Goal: Communication & Community: Ask a question

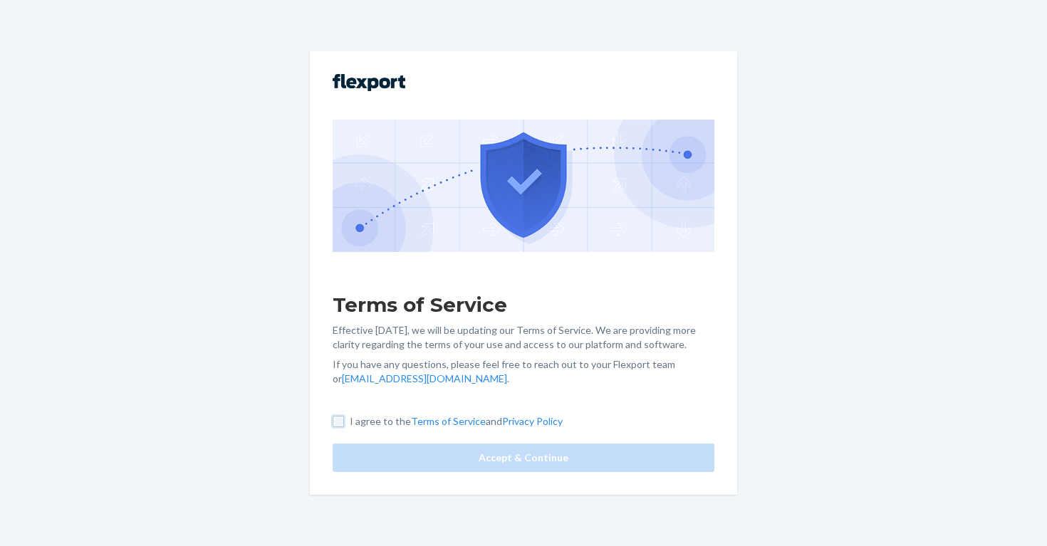
click at [341, 423] on input "I agree to the Terms of Service and Privacy Policy" at bounding box center [338, 421] width 11 height 11
checkbox input "true"
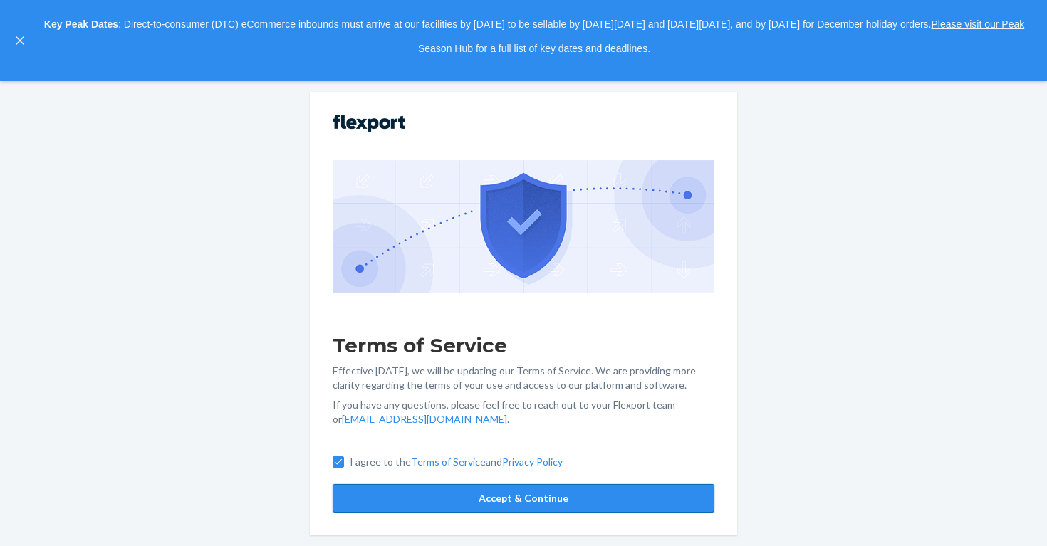
click at [429, 500] on button "Accept & Continue" at bounding box center [524, 498] width 382 height 28
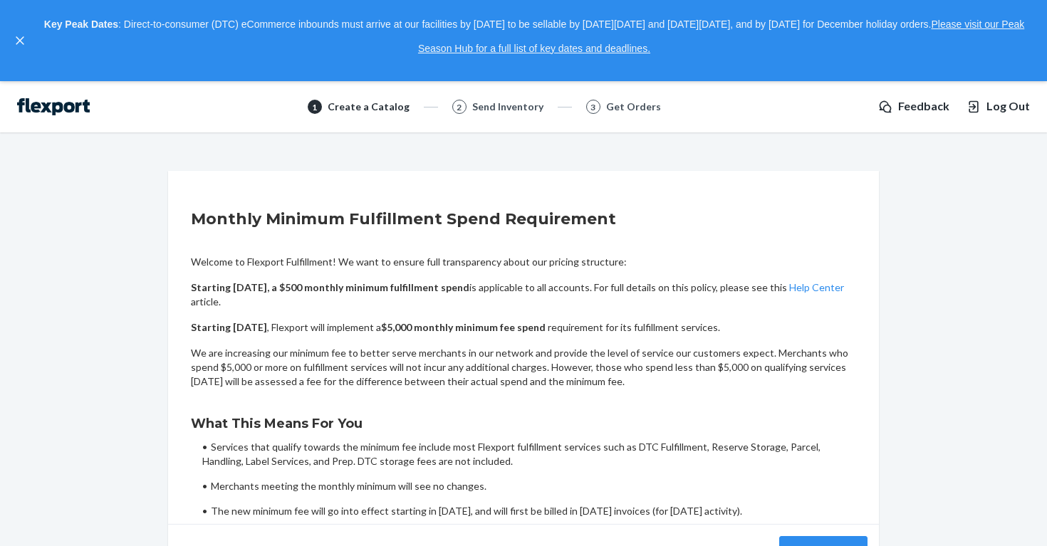
scroll to position [87, 0]
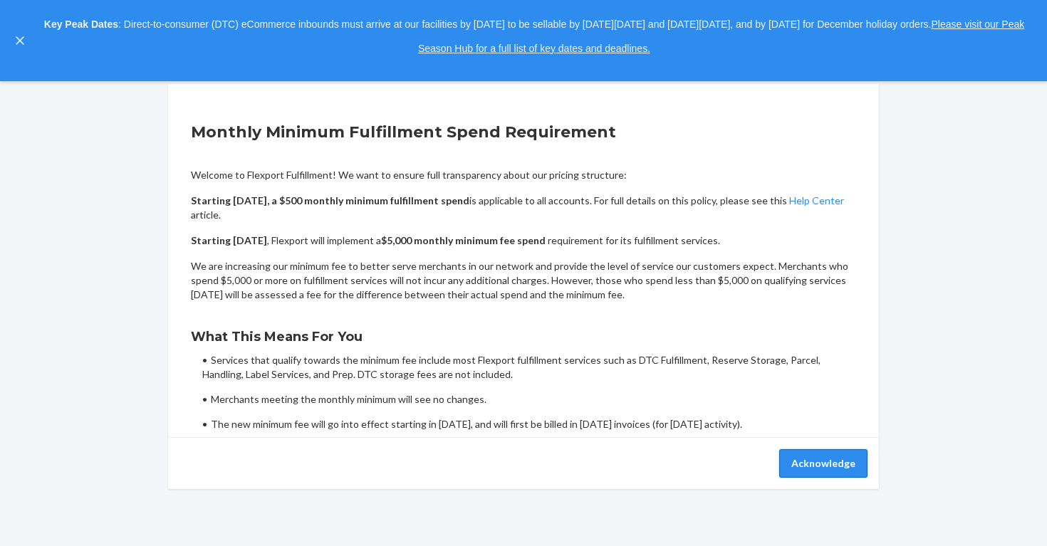
click at [812, 470] on button "Acknowledge" at bounding box center [823, 463] width 88 height 28
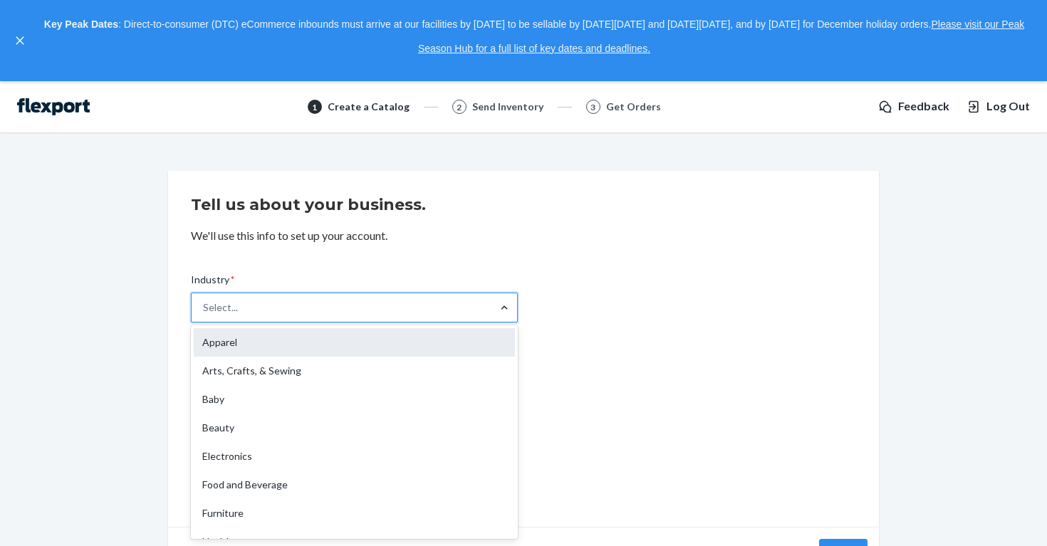
click at [424, 343] on div "Apparel" at bounding box center [354, 342] width 321 height 28
click at [204, 315] on input "Industry * option Apparel focused, 1 of 19. 19 results available. Use Up and Do…" at bounding box center [203, 307] width 1 height 14
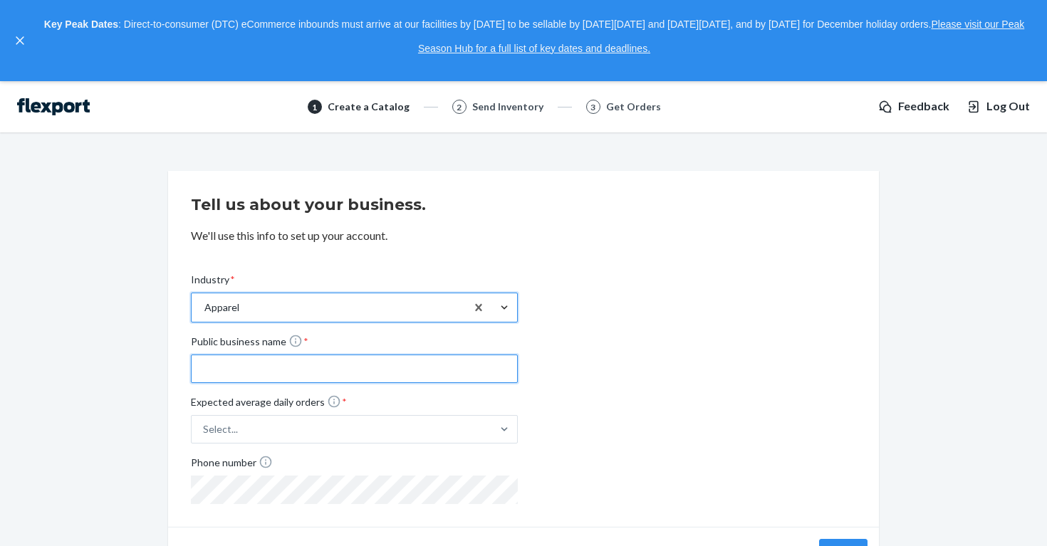
click at [384, 356] on input "Public business name *" at bounding box center [354, 369] width 327 height 28
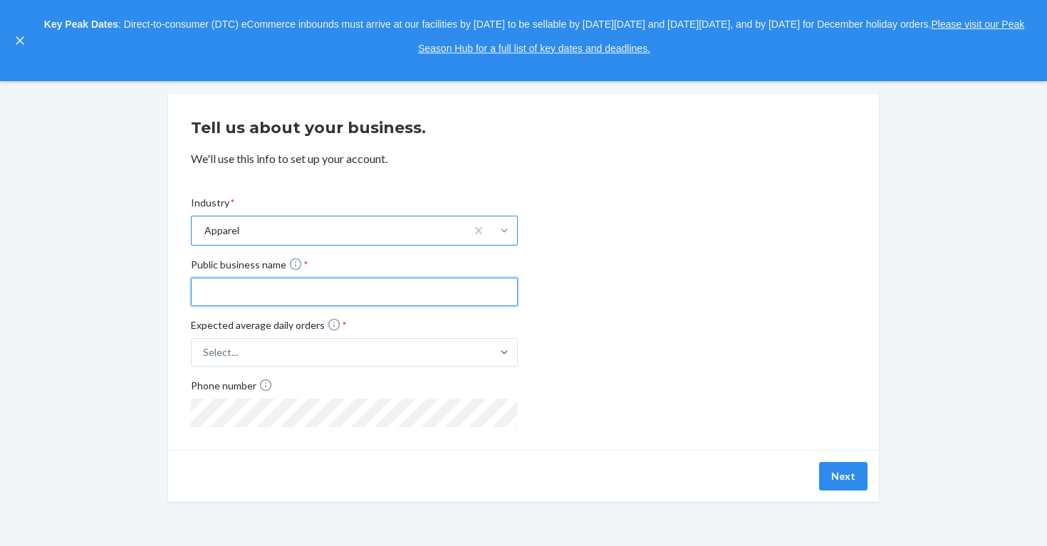
scroll to position [88, 0]
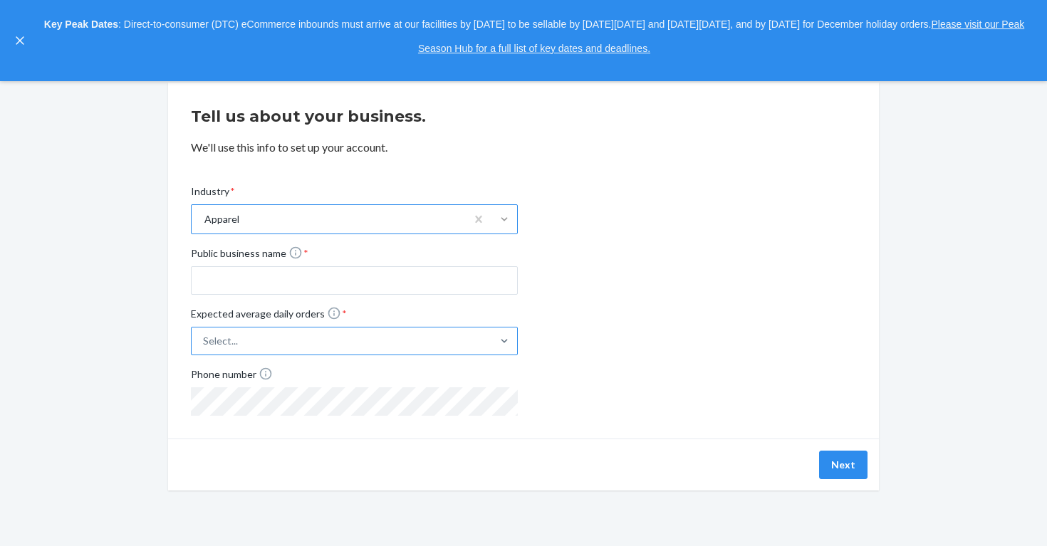
click at [392, 342] on label "Expected average daily orders * Select..." at bounding box center [354, 330] width 327 height 49
click at [132, 341] on input "Expected average daily orders * Select..." at bounding box center [132, 341] width 0 height 0
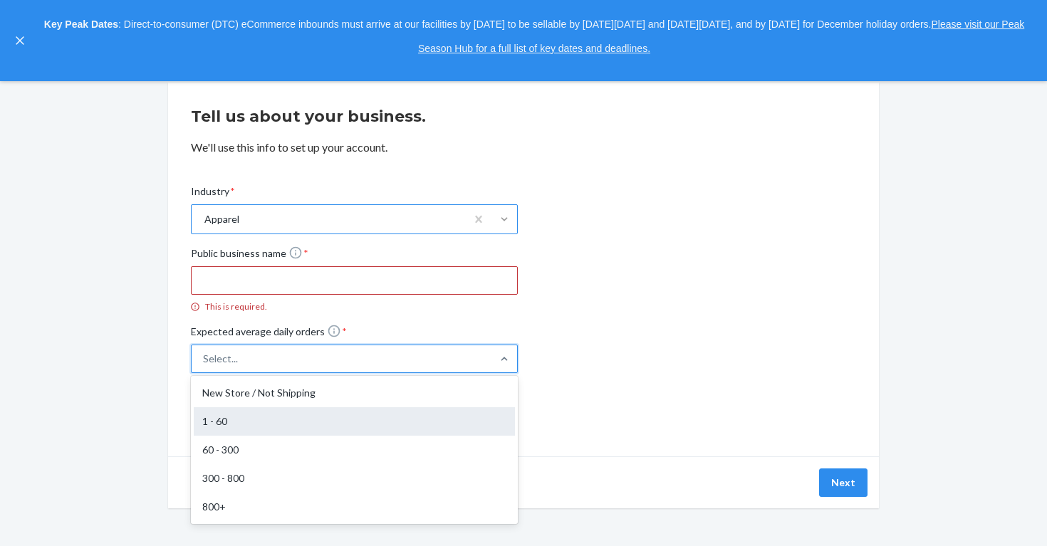
click at [332, 427] on div "1 - 60" at bounding box center [354, 421] width 321 height 28
click at [132, 359] on input "Expected average daily orders * option 1 - 60 focused, 2 of 5. 5 results availa…" at bounding box center [132, 359] width 0 height 0
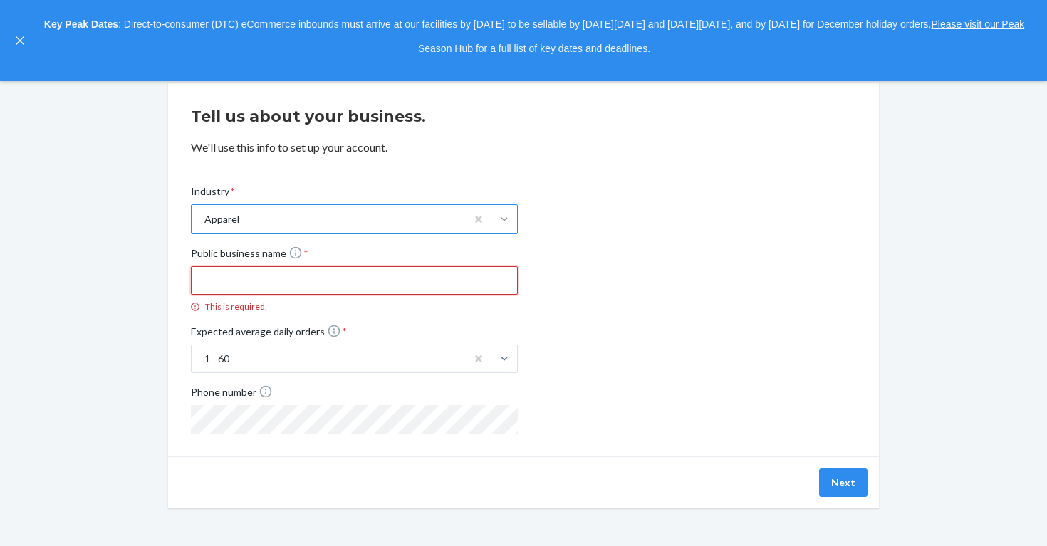
click at [357, 292] on input "Public business name * This is required." at bounding box center [354, 280] width 327 height 28
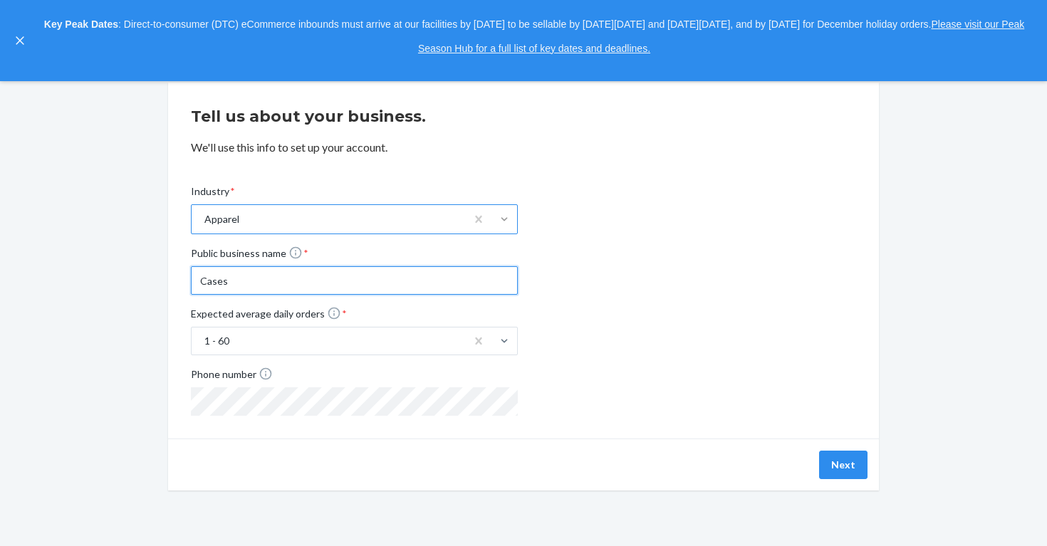
type input "Cases"
click at [836, 466] on button "Next" at bounding box center [843, 465] width 48 height 28
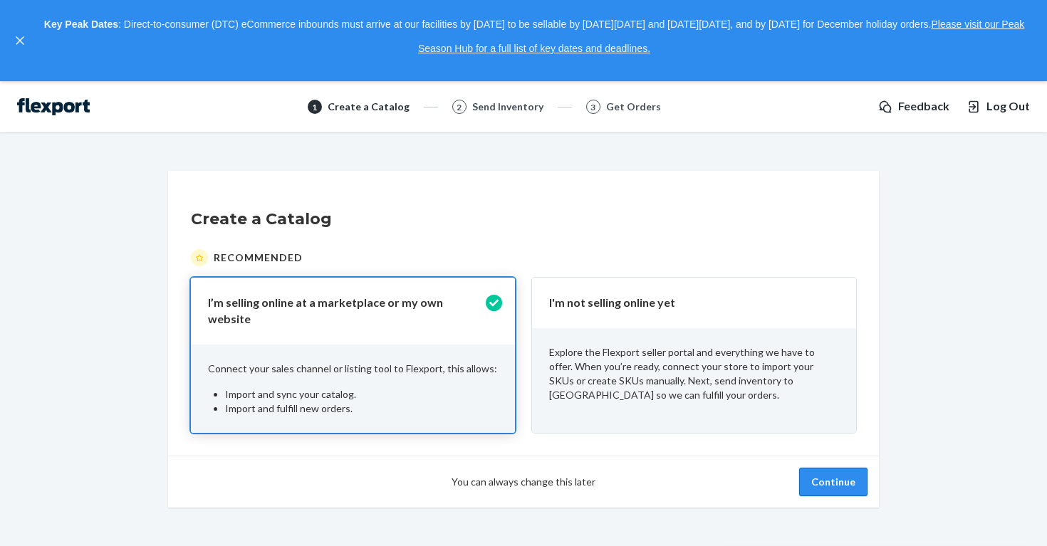
click at [830, 476] on button "Continue" at bounding box center [833, 482] width 68 height 28
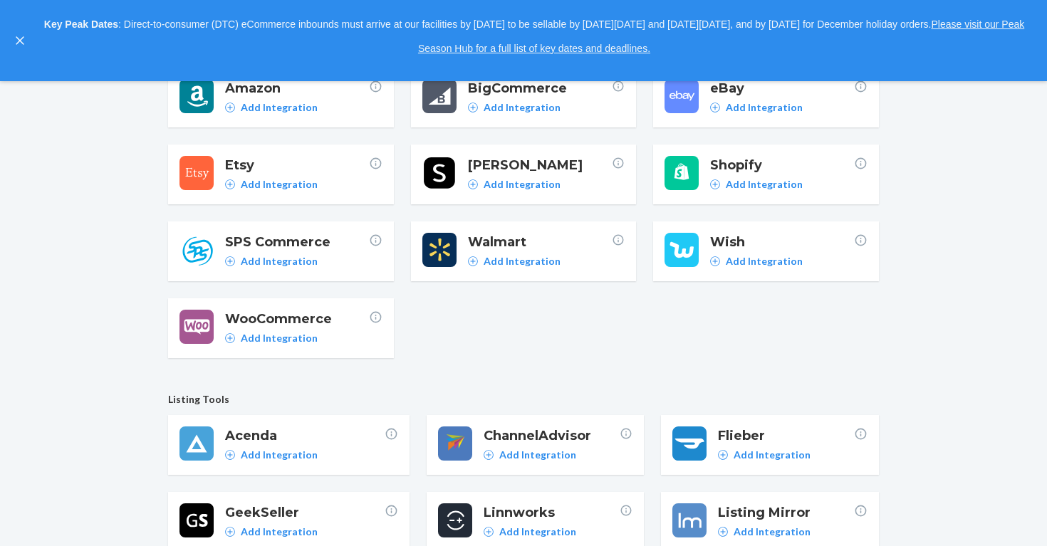
scroll to position [247, 0]
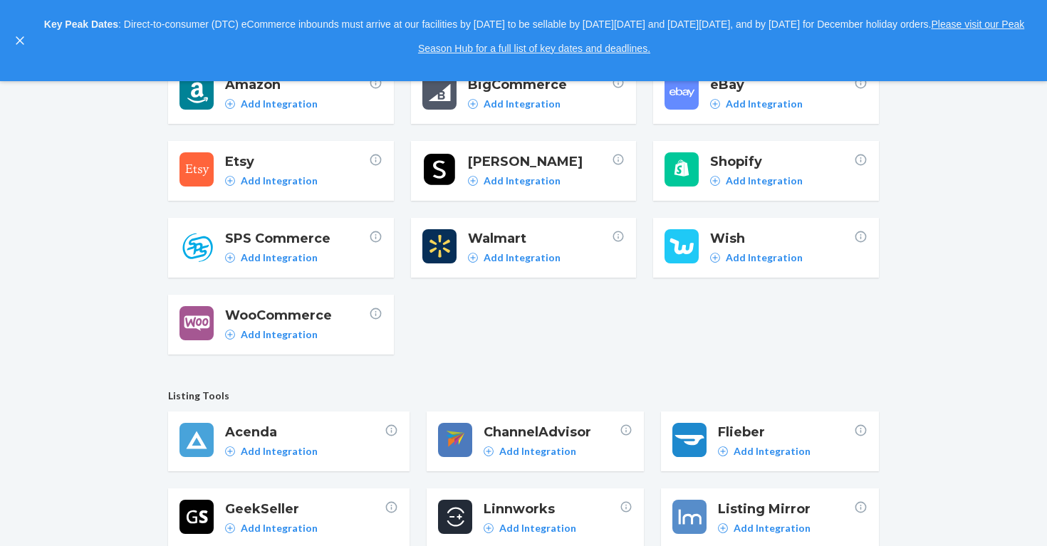
click at [796, 162] on span "Shopify" at bounding box center [782, 161] width 144 height 19
click at [847, 162] on span "Shopify" at bounding box center [782, 161] width 144 height 19
click at [770, 184] on p "Add Integration" at bounding box center [764, 181] width 77 height 14
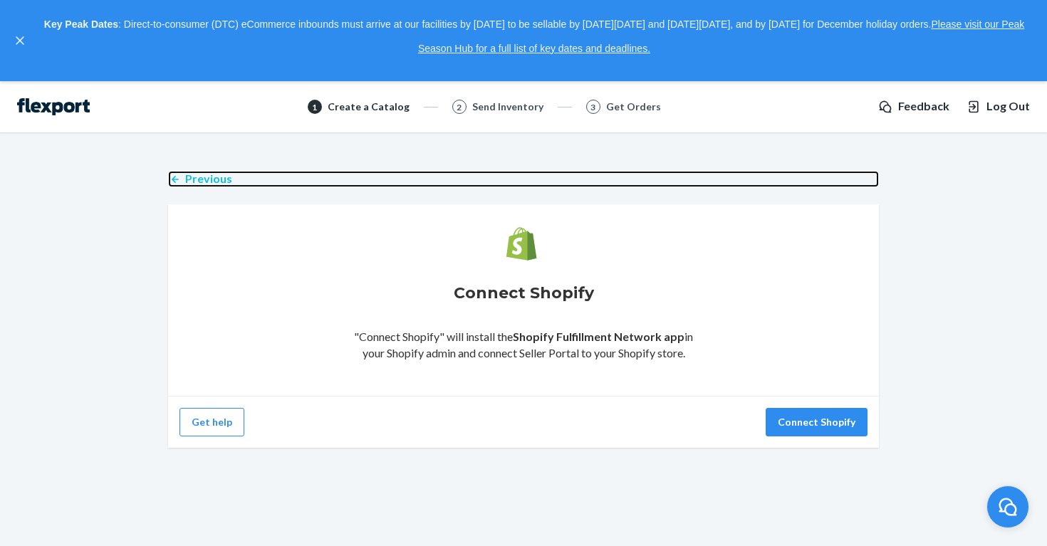
click at [199, 176] on p "Previous" at bounding box center [208, 179] width 47 height 16
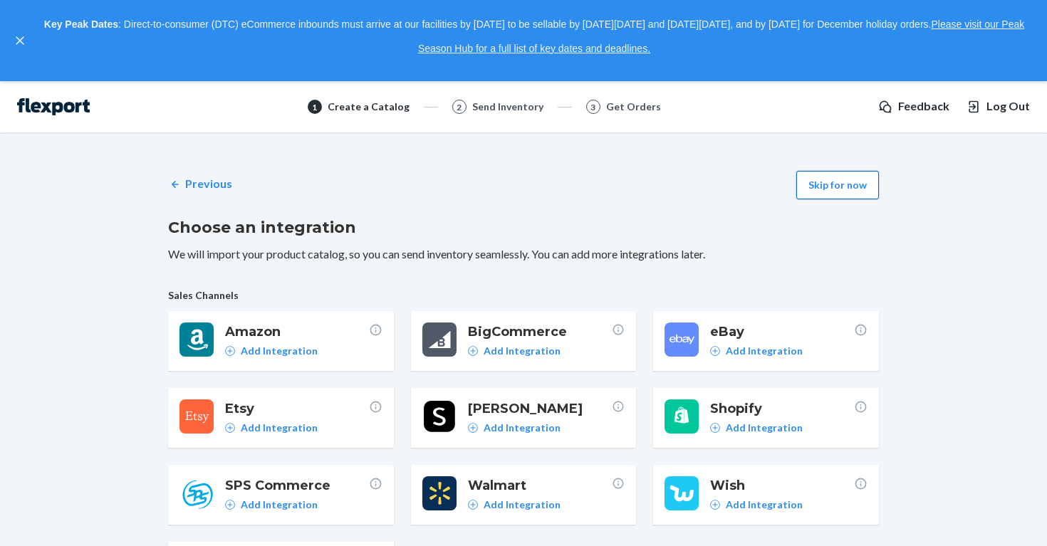
click at [838, 185] on button "Skip for now" at bounding box center [837, 185] width 83 height 28
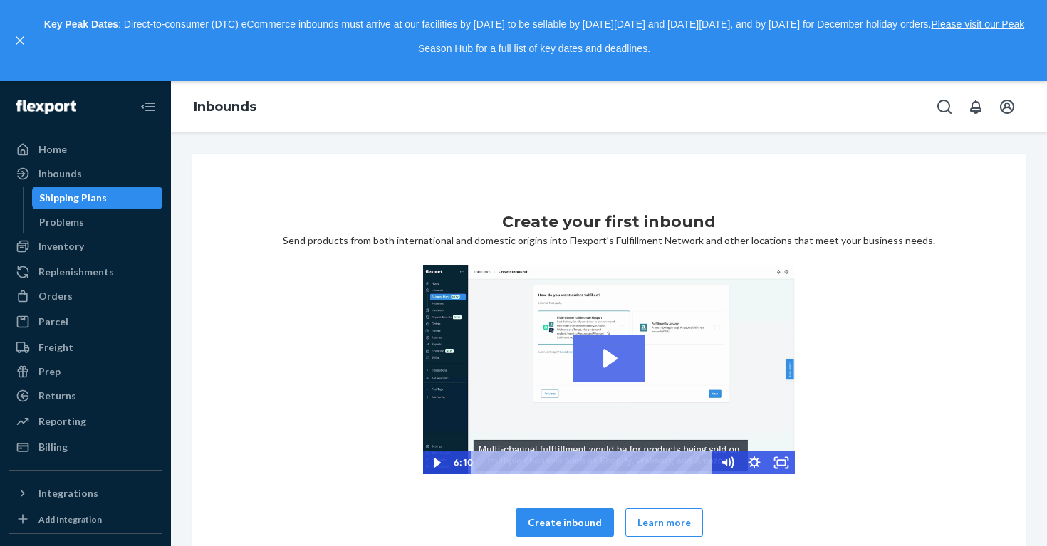
click at [604, 360] on icon "Play Video: 2023-09-11_Flexport_Inbounds_HighRes" at bounding box center [610, 358] width 14 height 19
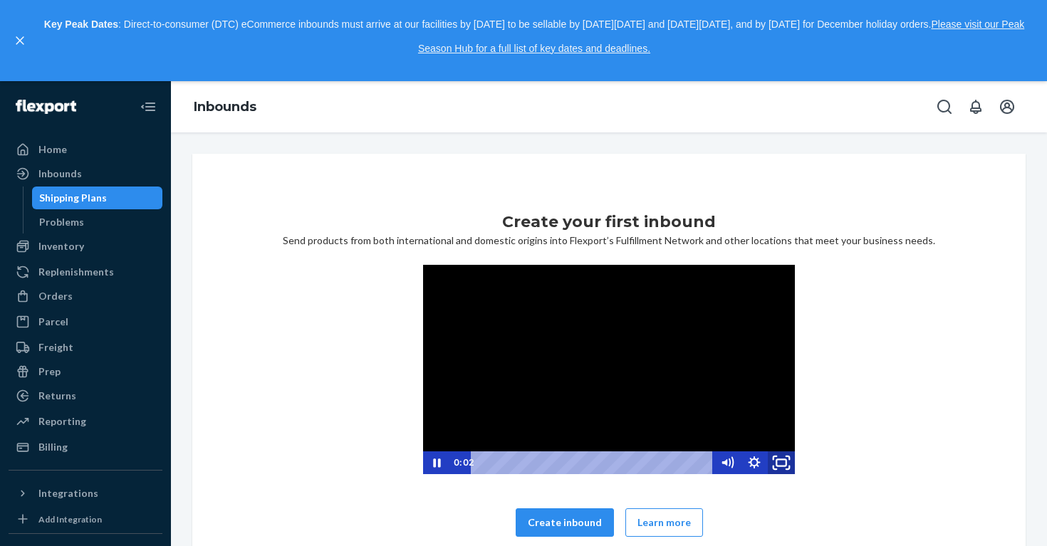
click at [787, 467] on icon "Fullscreen" at bounding box center [781, 462] width 33 height 27
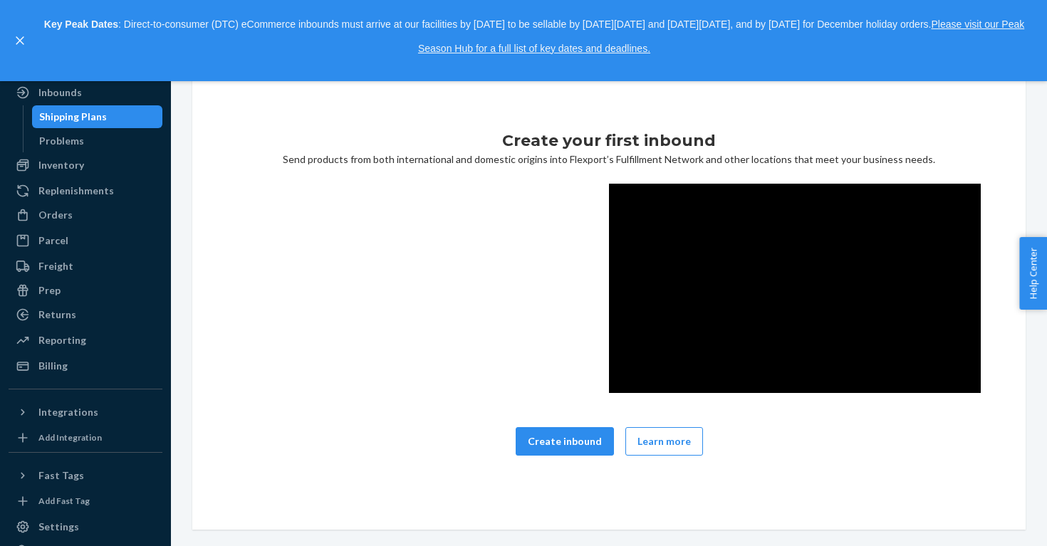
click at [732, 428] on div "Create your first inbound Send products from both international and domestic or…" at bounding box center [609, 301] width 810 height 343
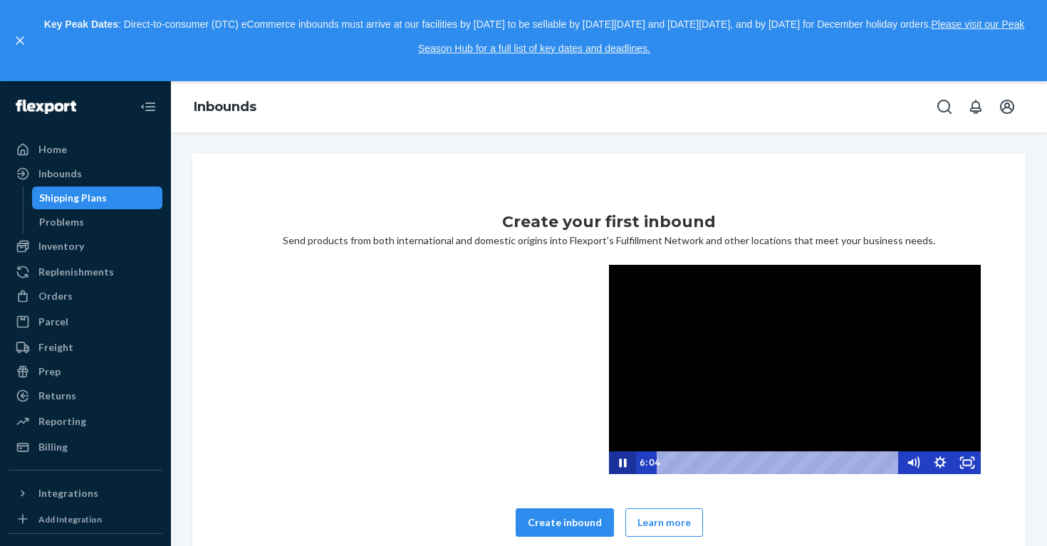
click at [622, 461] on icon "Pause" at bounding box center [622, 462] width 27 height 23
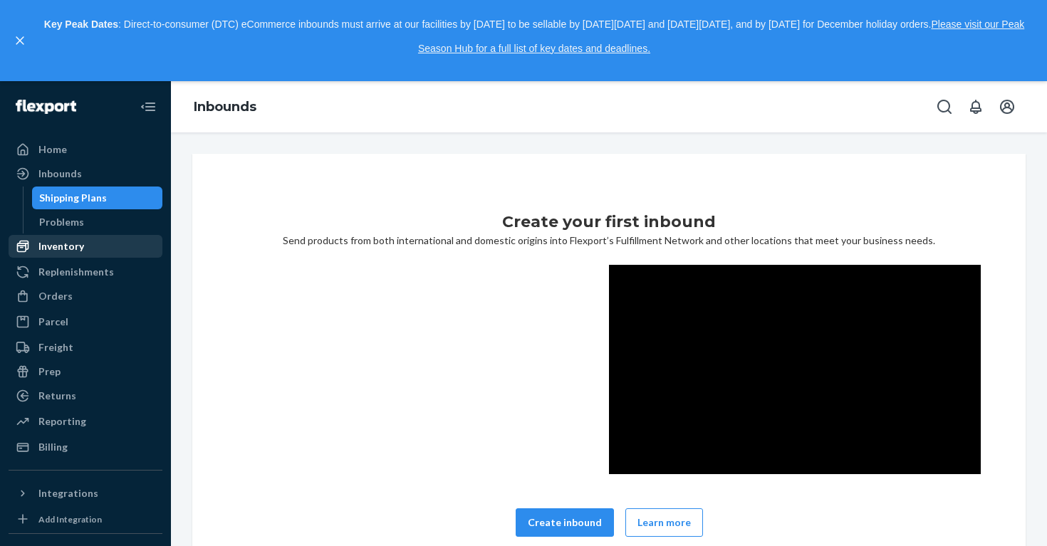
click at [125, 256] on div "Inventory" at bounding box center [85, 246] width 151 height 20
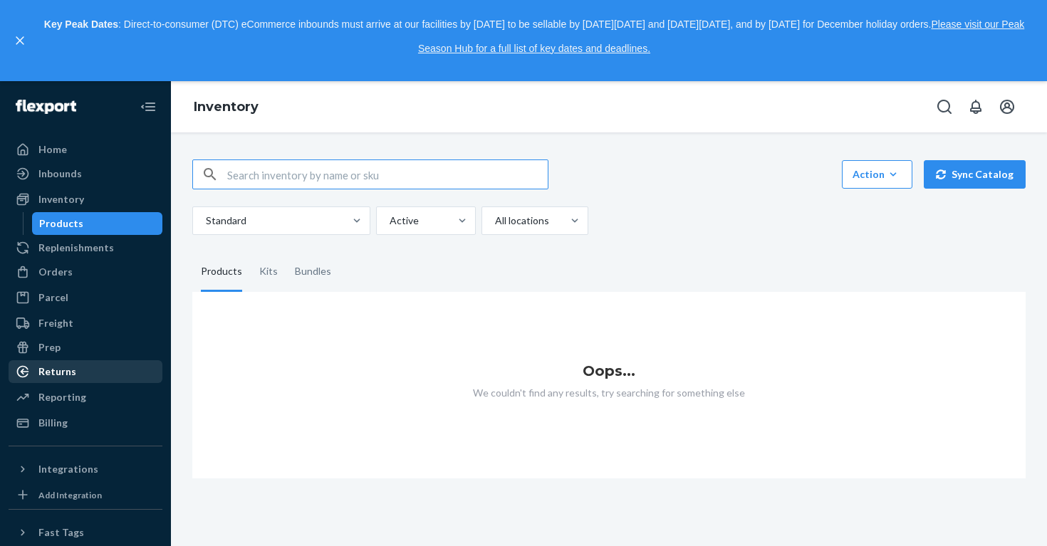
scroll to position [139, 0]
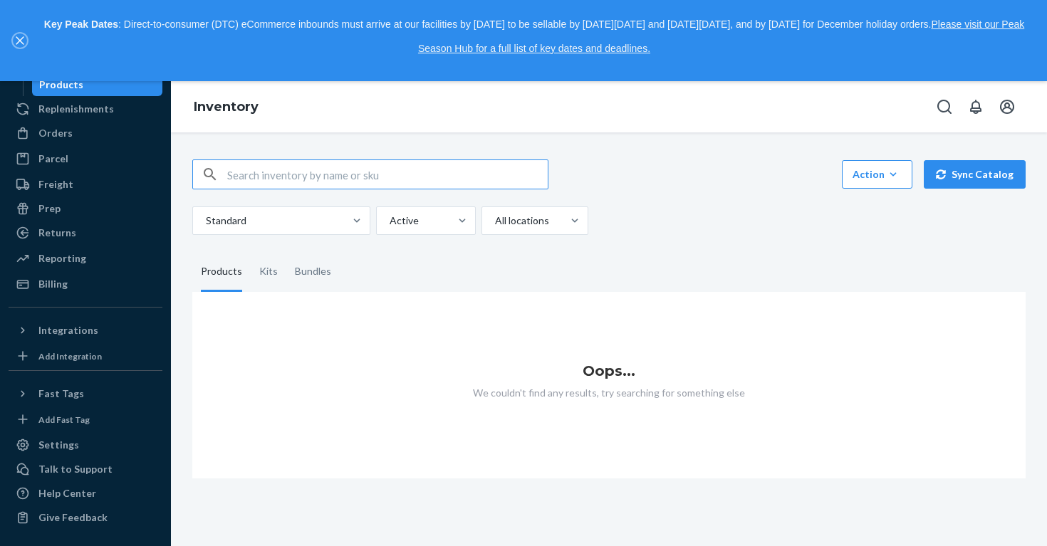
click at [18, 40] on icon "close," at bounding box center [20, 40] width 9 height 9
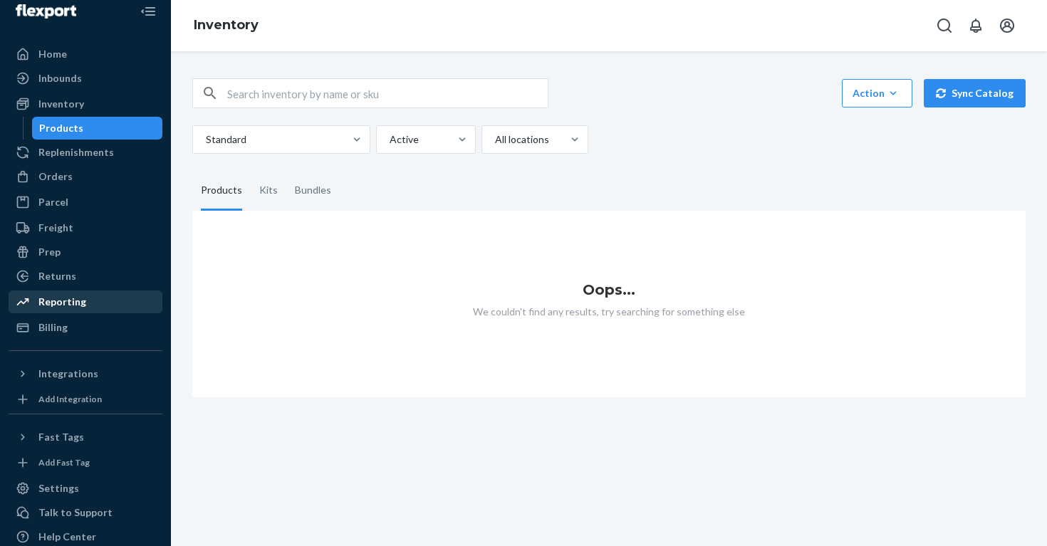
scroll to position [0, 0]
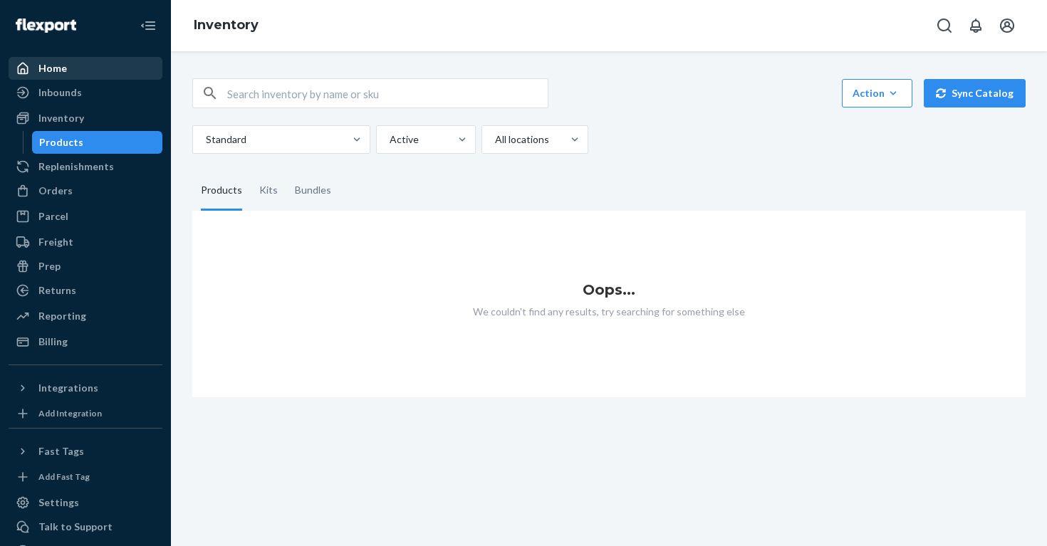
click at [85, 77] on div "Home" at bounding box center [85, 68] width 151 height 20
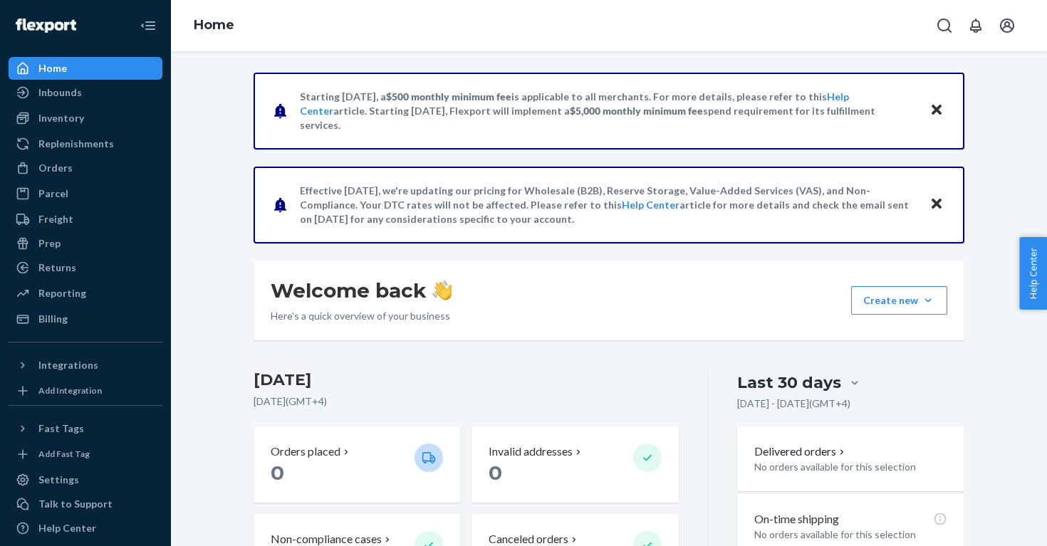
drag, startPoint x: 868, startPoint y: 120, endPoint x: 253, endPoint y: 98, distance: 614.9
click at [253, 98] on div "Starting [DATE], a $500 monthly minimum fee is applicable to all merchants. For…" at bounding box center [608, 111] width 711 height 77
copy p "Starting [DATE], a $500 monthly minimum fee is applicable to all merchants. For…"
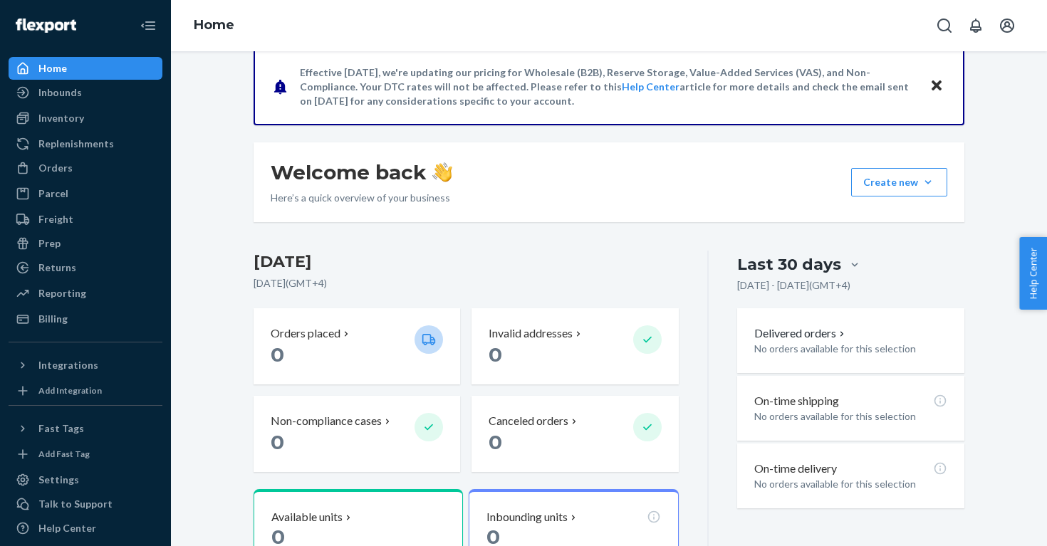
scroll to position [204, 0]
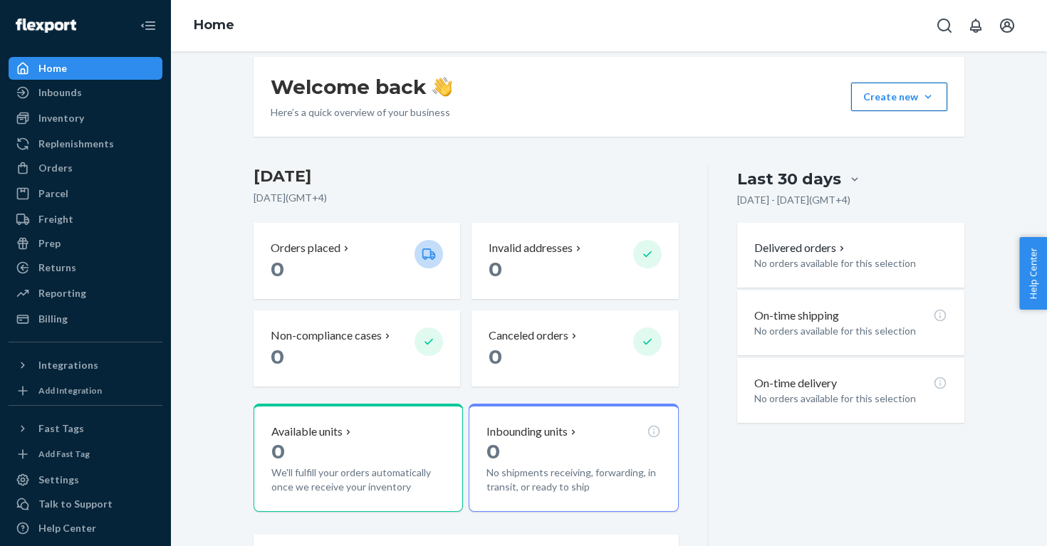
click at [911, 100] on button "Create new Create new inbound Create new order Create new product" at bounding box center [899, 97] width 96 height 28
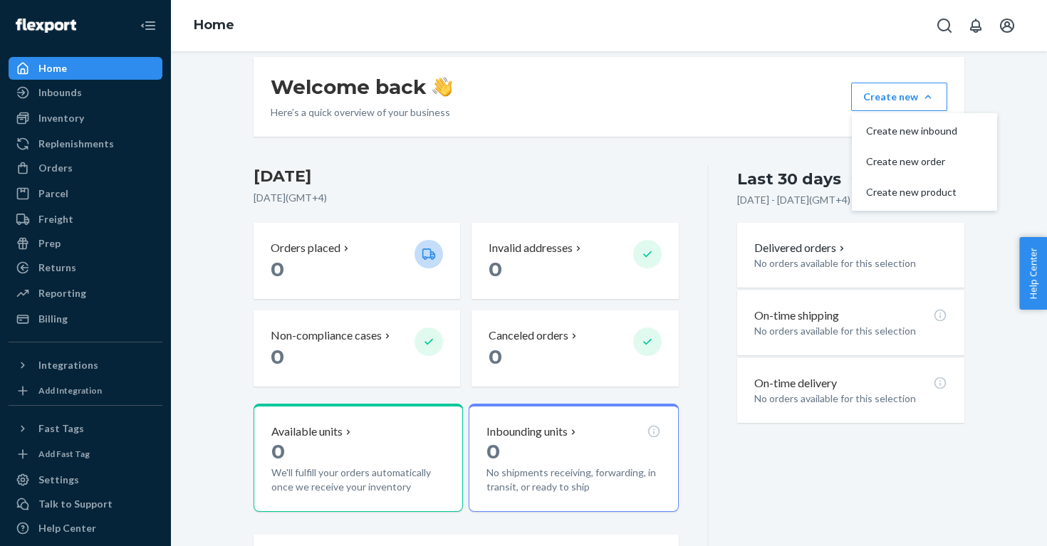
click at [649, 157] on div "Starting [DATE], a $500 monthly minimum fee is applicable to all merchants. For…" at bounding box center [609, 249] width 732 height 761
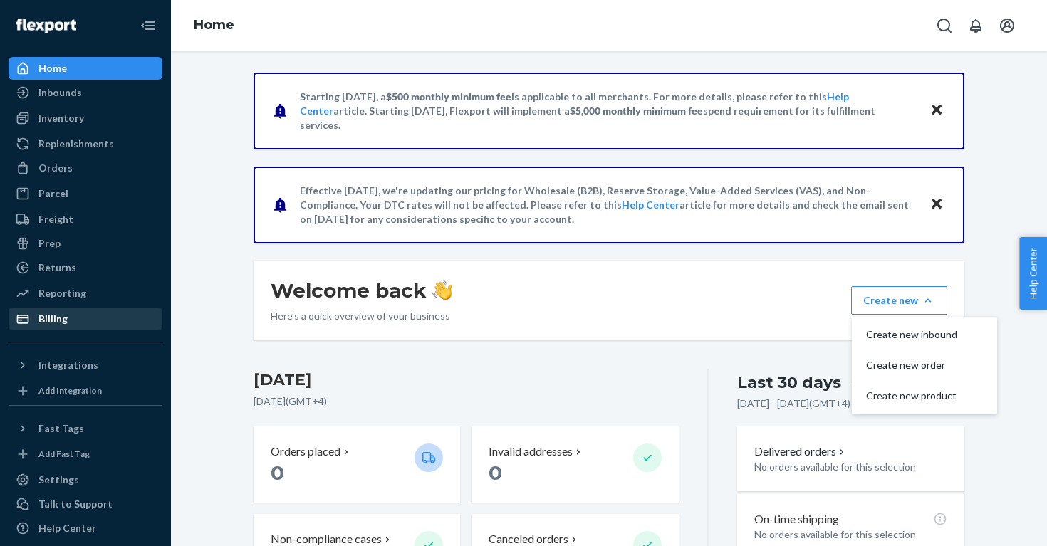
scroll to position [35, 0]
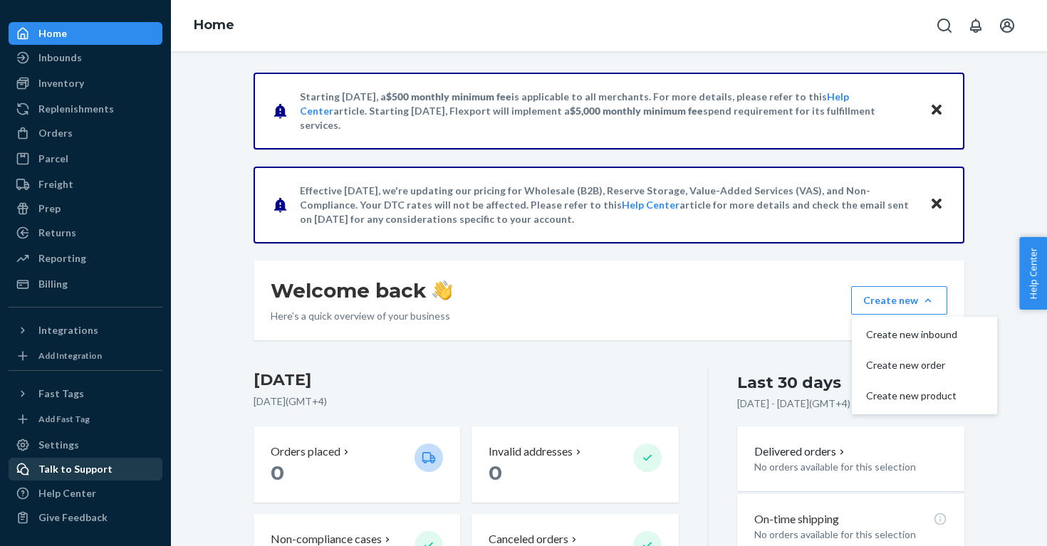
click at [101, 473] on div "Talk to Support" at bounding box center [75, 469] width 74 height 14
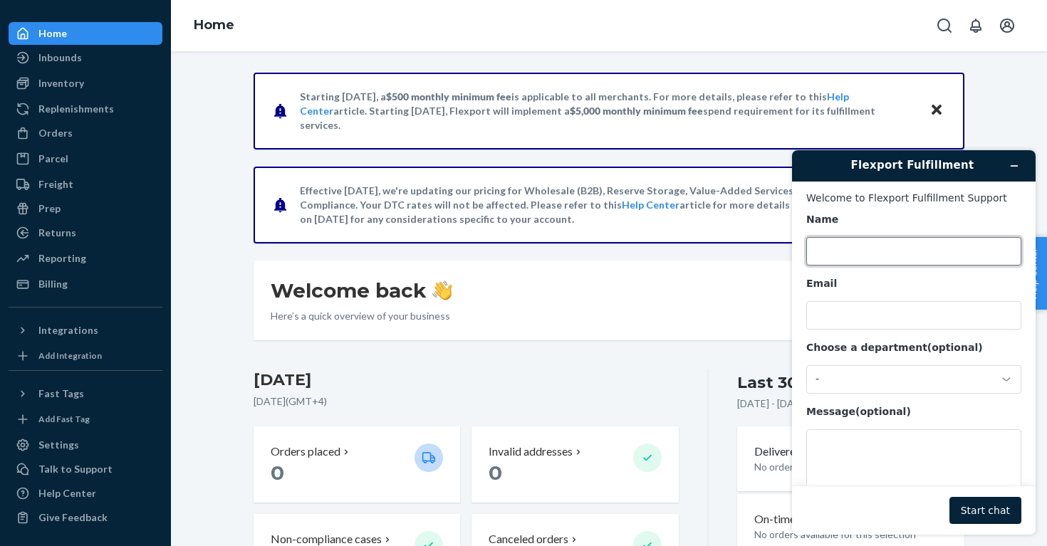
click at [863, 239] on input "Name" at bounding box center [913, 251] width 215 height 28
type input "[PERSON_NAME]"
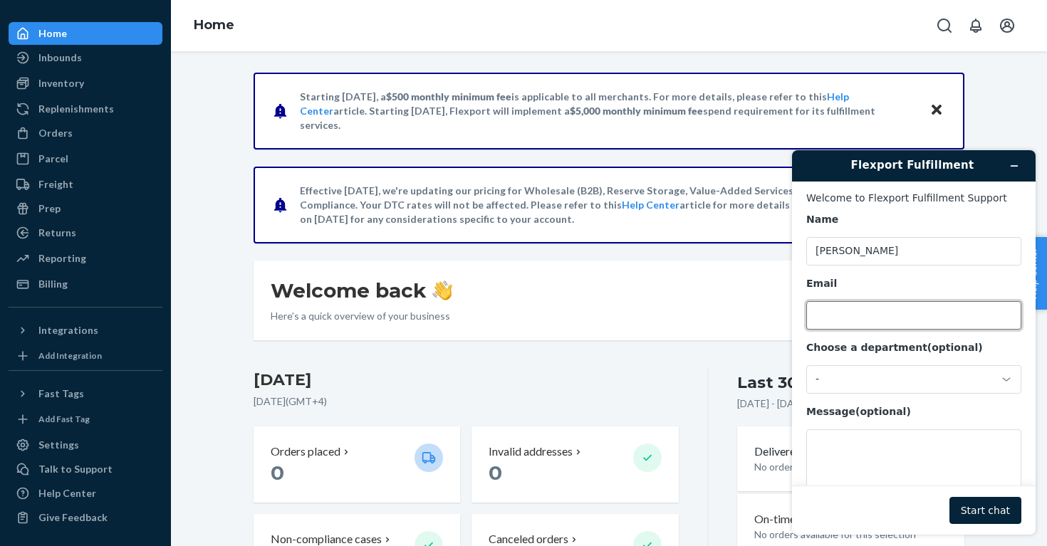
click at [886, 315] on input "Email" at bounding box center [913, 315] width 215 height 28
type input "[PERSON_NAME][EMAIL_ADDRESS][PERSON_NAME][DOMAIN_NAME]"
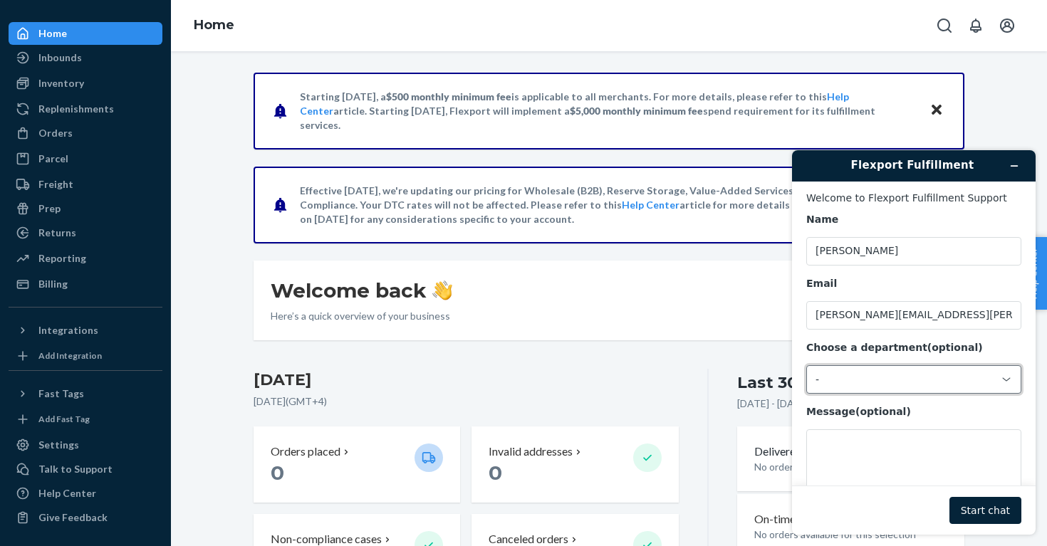
click at [889, 382] on div "-" at bounding box center [904, 379] width 179 height 13
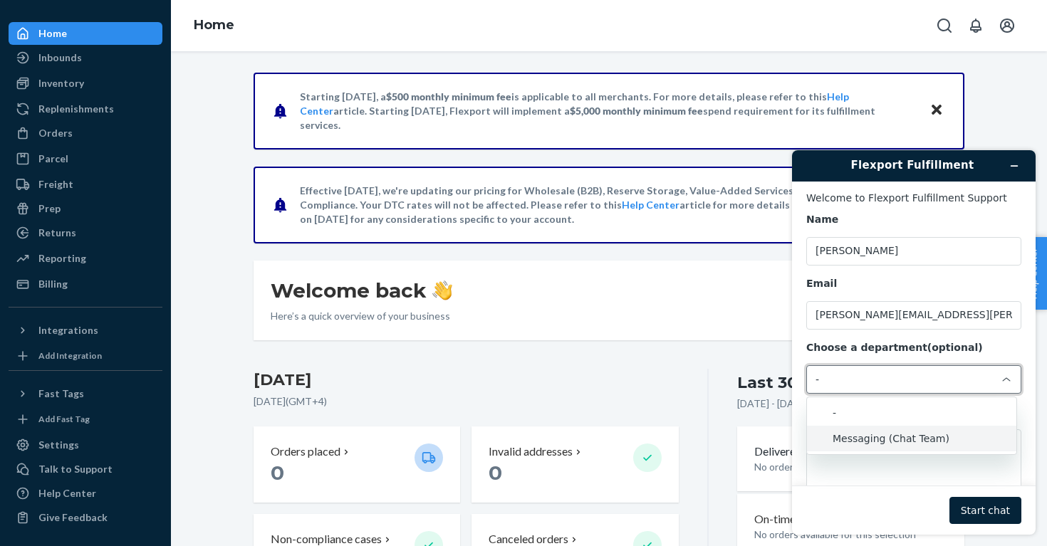
click at [879, 443] on li "Messaging (Chat Team)" at bounding box center [911, 439] width 209 height 26
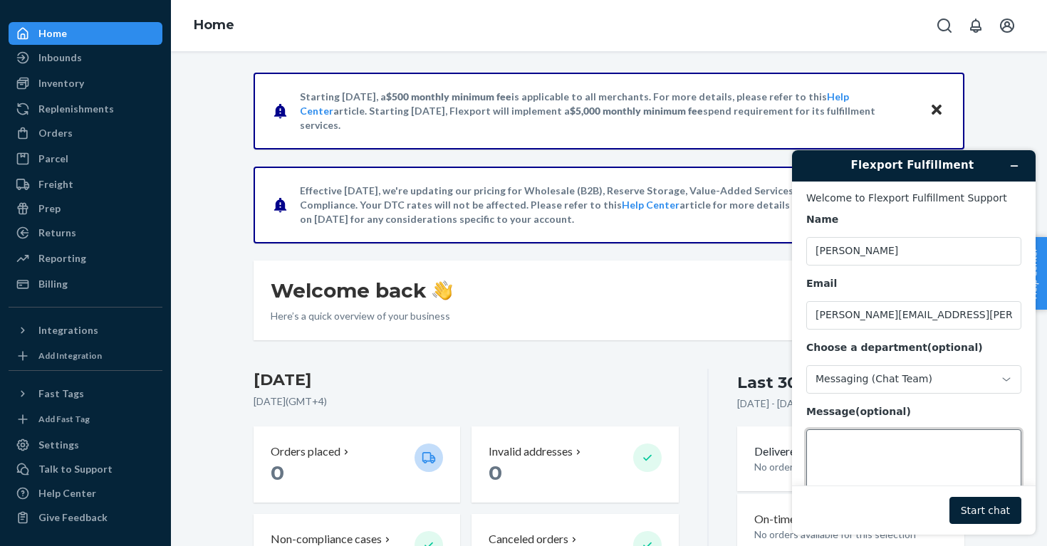
click at [879, 443] on textarea "Message (optional)" at bounding box center [913, 469] width 215 height 80
type textarea "hello"
click at [983, 511] on button "Start chat" at bounding box center [985, 510] width 72 height 27
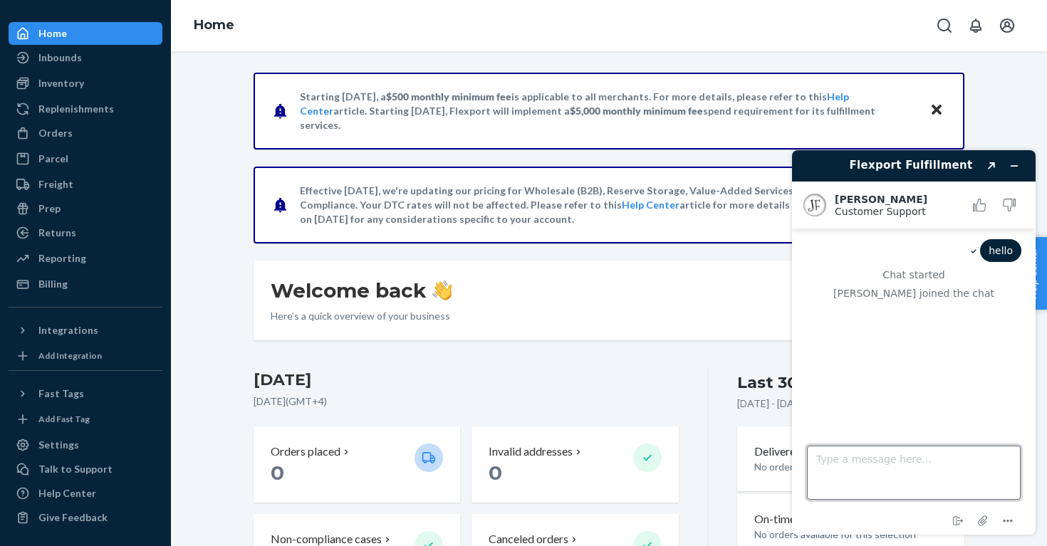
click at [880, 475] on textarea "Type a message here..." at bounding box center [914, 473] width 214 height 54
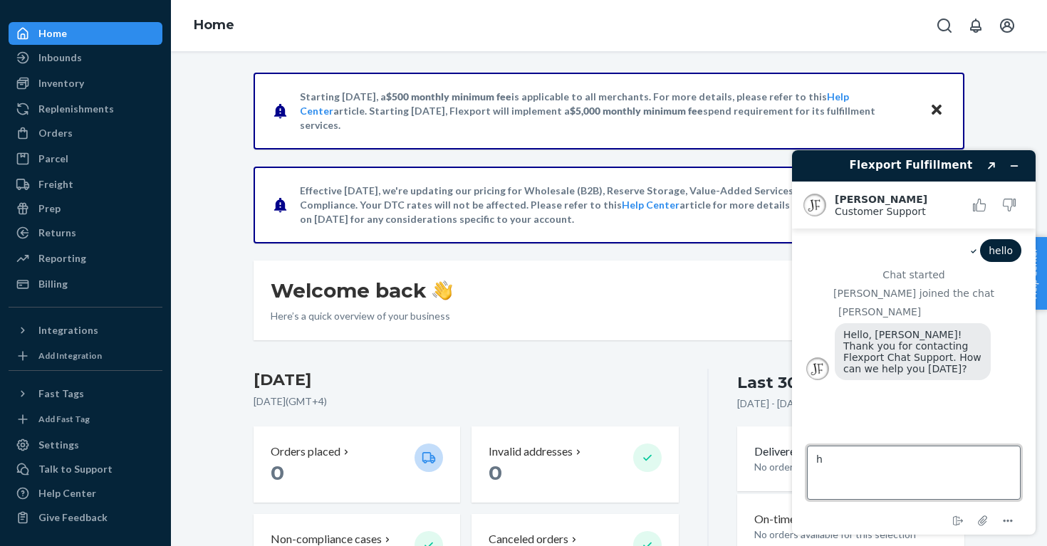
type textarea "hi"
type textarea "i want to know how they system charge,"
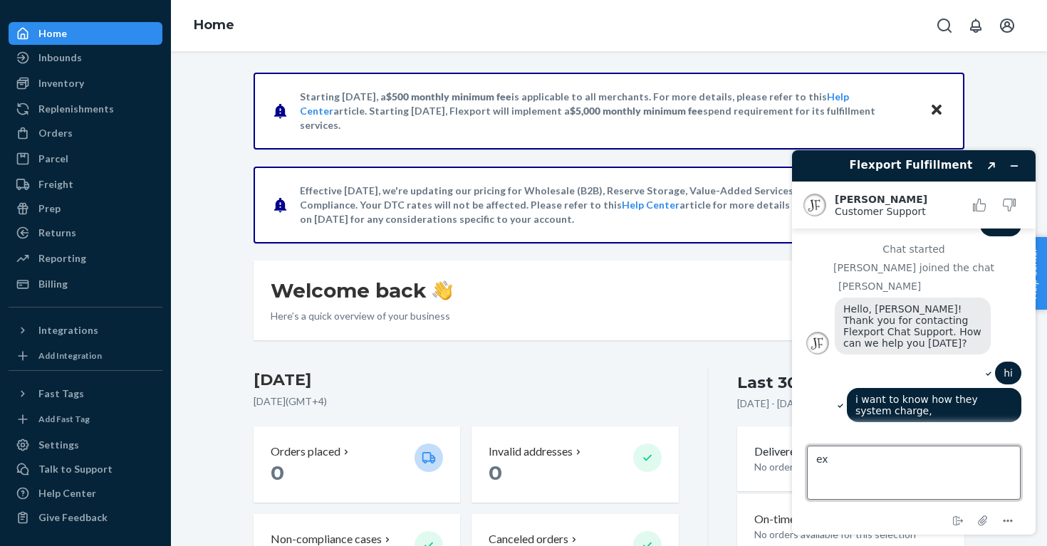
type textarea "e"
type textarea "your fees"
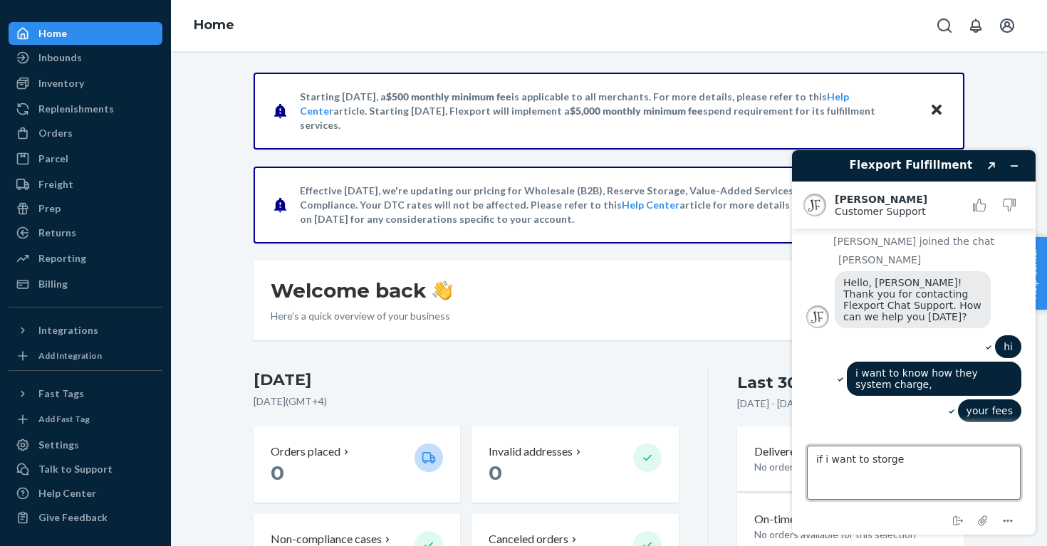
type textarea "if i want to storage"
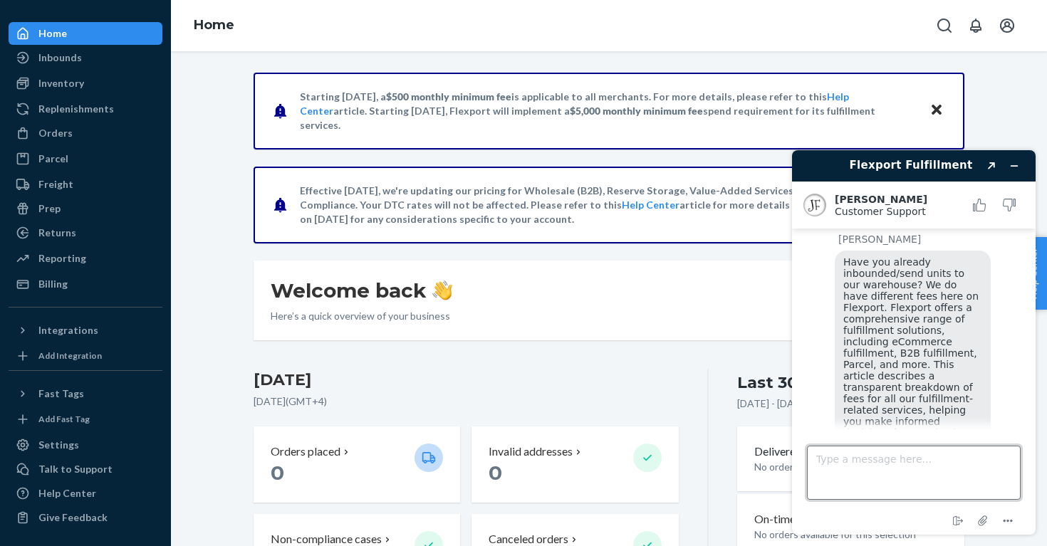
scroll to position [345, 0]
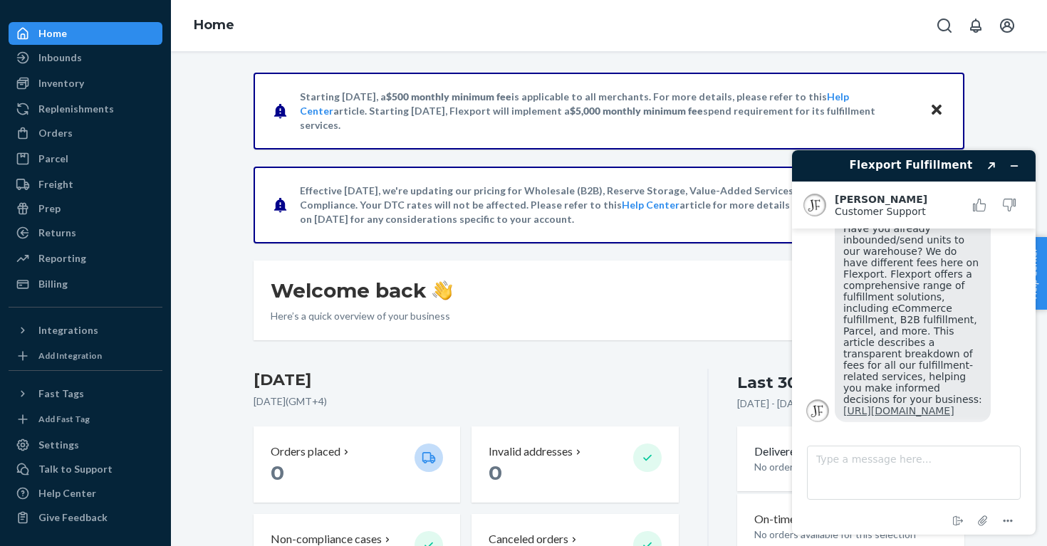
click at [883, 405] on link "[URL][DOMAIN_NAME]" at bounding box center [898, 410] width 111 height 11
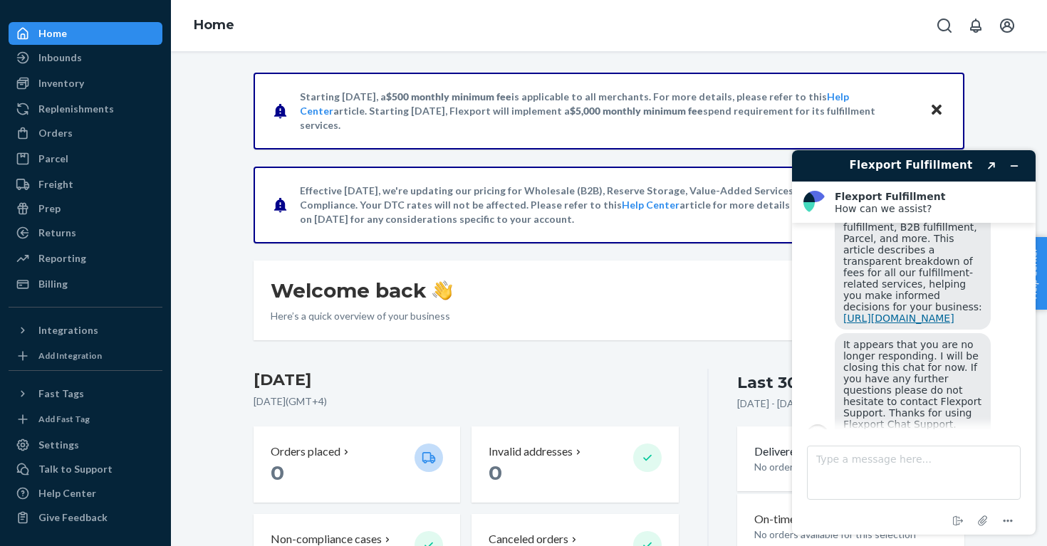
scroll to position [399, 0]
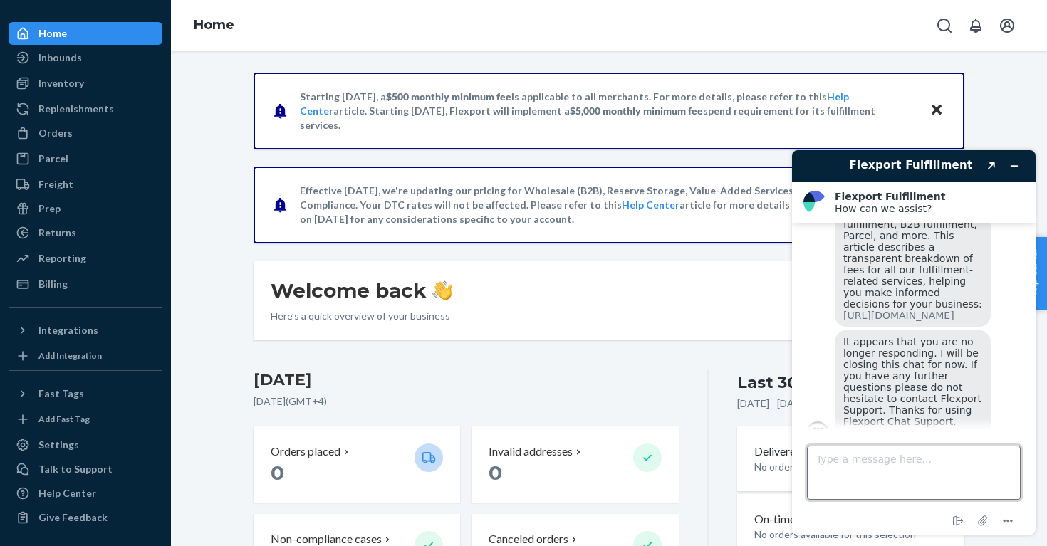
click at [893, 454] on textarea "Type a message here..." at bounding box center [914, 473] width 214 height 54
type textarea "500$ minimum?"
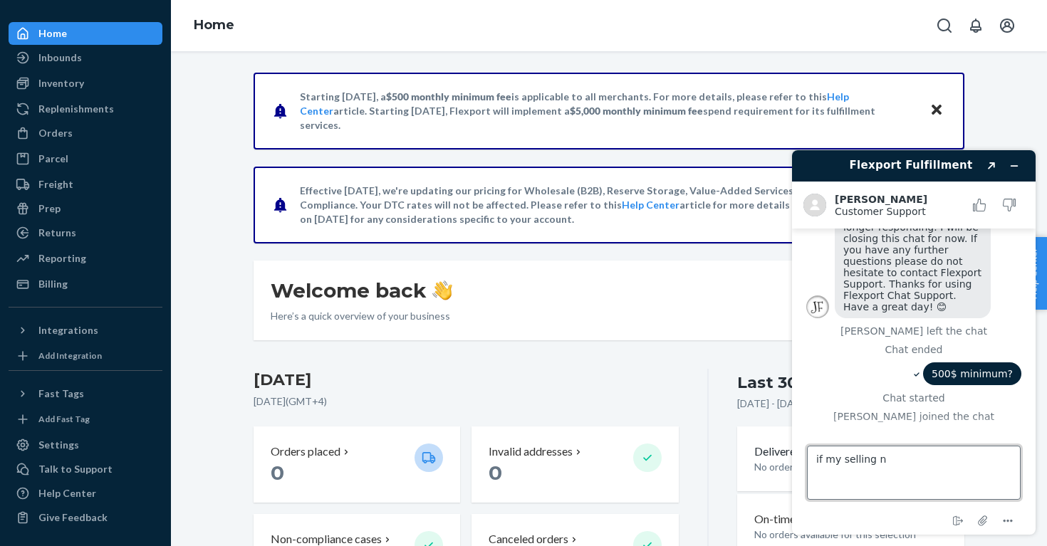
scroll to position [638, 0]
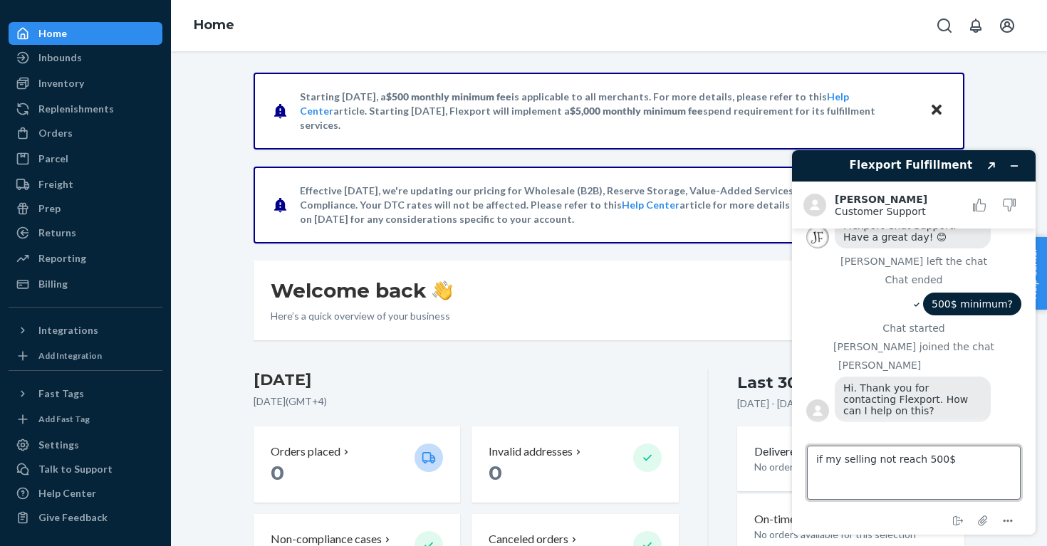
type textarea "if my selling not reach 500$?"
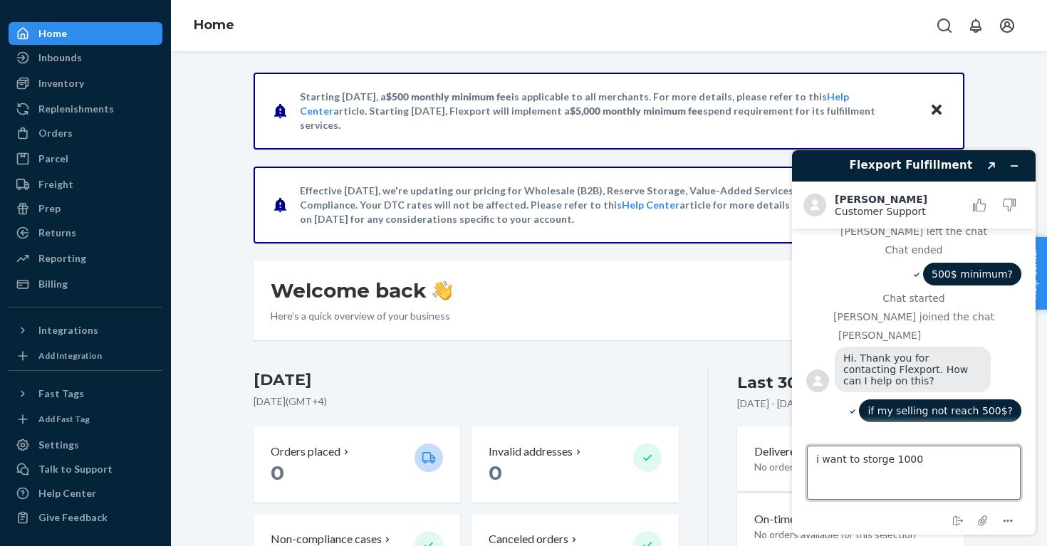
scroll to position [668, 0]
click at [933, 457] on textarea "i want to storage 1000" at bounding box center [914, 473] width 214 height 54
type textarea "i want to storage 1000 iphone cases"
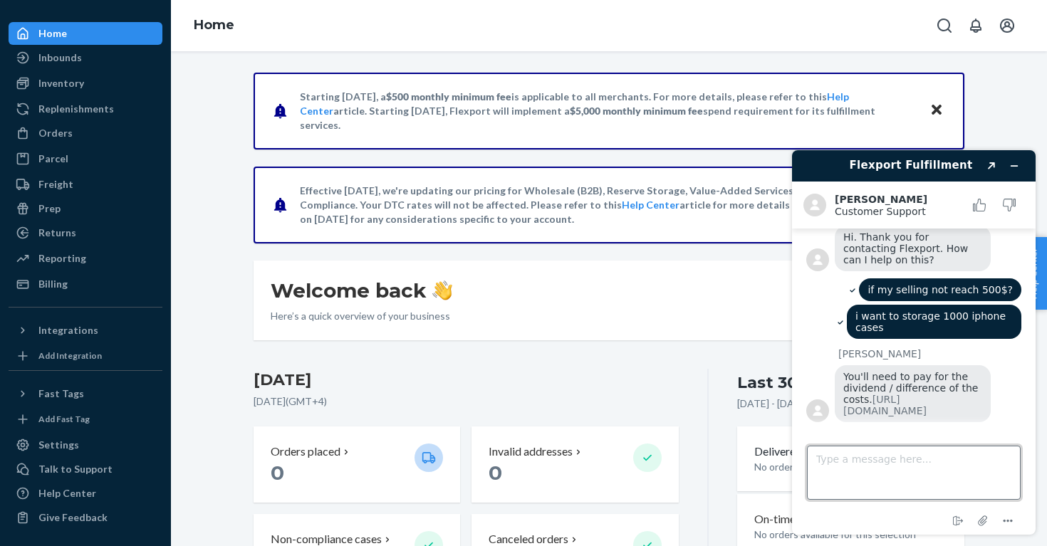
scroll to position [835, 0]
click at [909, 394] on link "[URL][DOMAIN_NAME]" at bounding box center [884, 405] width 83 height 23
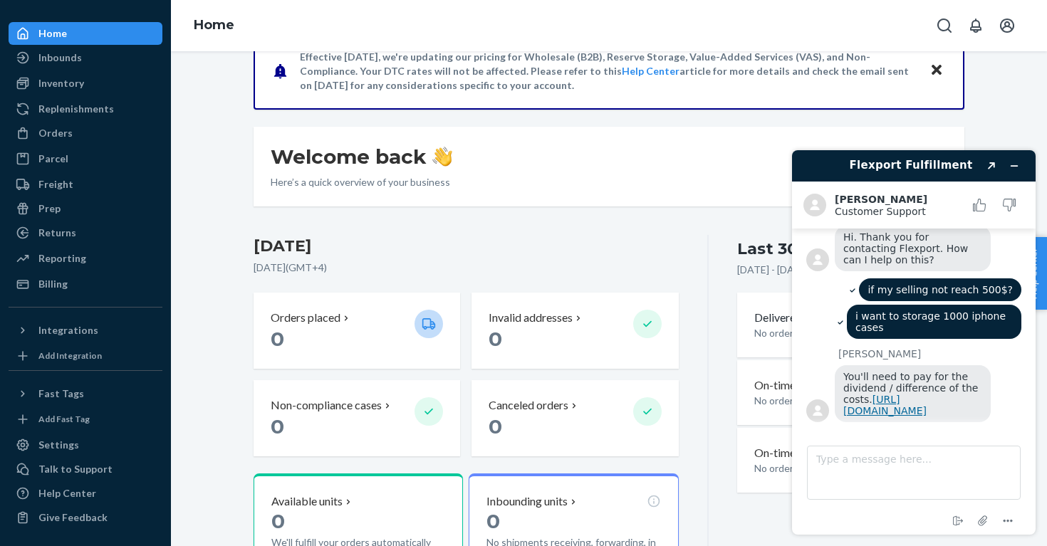
scroll to position [135, 0]
click at [1010, 161] on icon "Minimize widget" at bounding box center [1014, 166] width 10 height 10
